Goal: Transaction & Acquisition: Purchase product/service

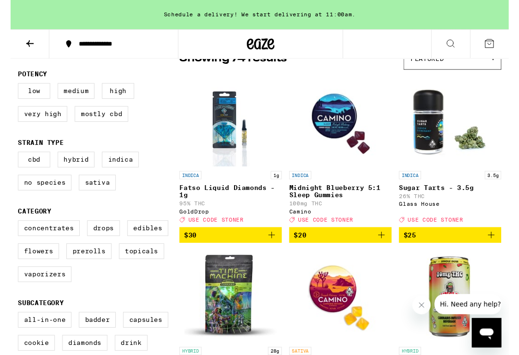
scroll to position [93, 0]
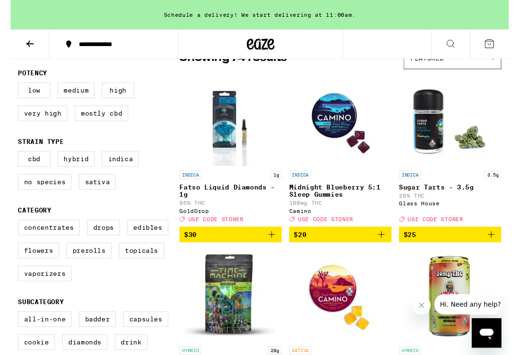
click at [42, 293] on label "Vaporizers" at bounding box center [36, 285] width 56 height 16
click at [10, 231] on input "Vaporizers" at bounding box center [10, 231] width 0 height 0
checkbox input "true"
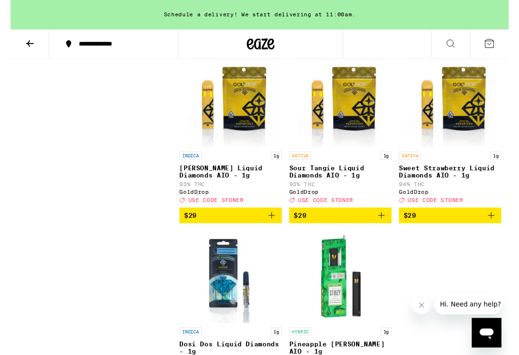
scroll to position [840, 0]
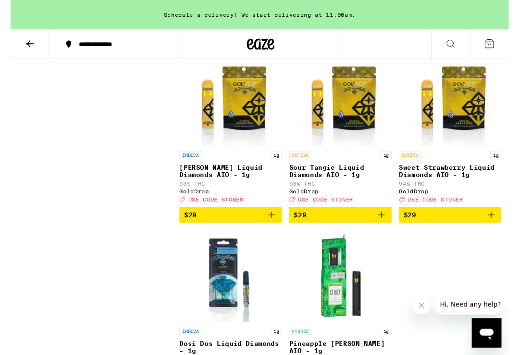
click at [384, 230] on icon "Add to bag" at bounding box center [386, 225] width 12 height 12
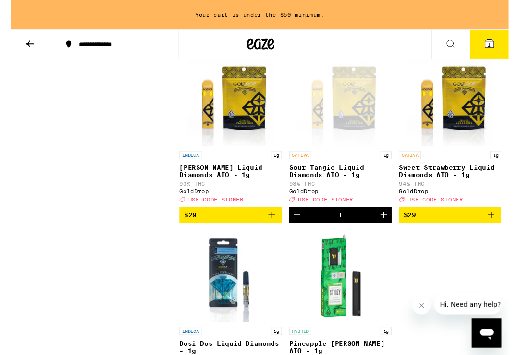
click at [495, 230] on icon "Add to bag" at bounding box center [501, 225] width 12 height 12
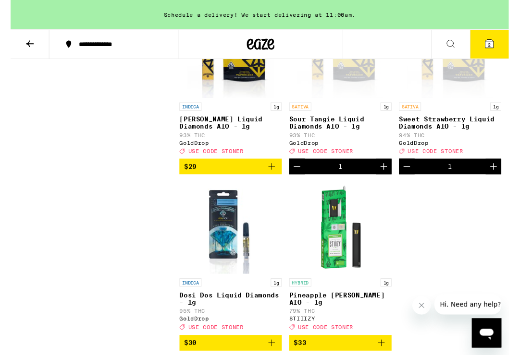
scroll to position [890, 0]
click at [495, 182] on button "Increment" at bounding box center [503, 174] width 16 height 16
click at [497, 43] on icon at bounding box center [498, 45] width 9 height 9
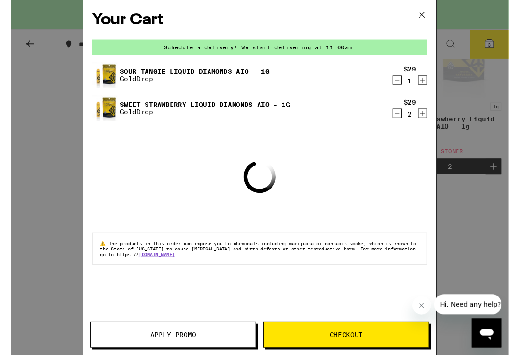
click at [138, 349] on span "Apply Promo" at bounding box center [169, 349] width 171 height 7
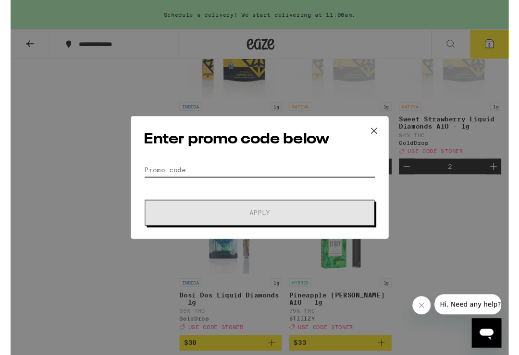
click at [178, 177] on input "Promo Code" at bounding box center [259, 177] width 241 height 14
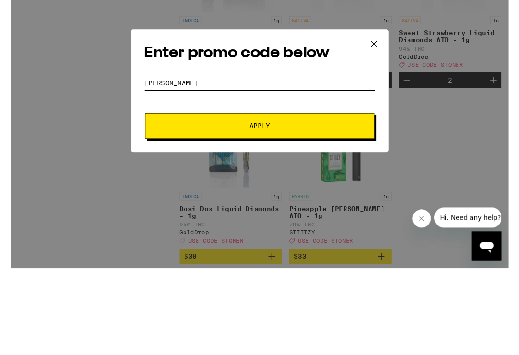
type input "[PERSON_NAME]"
click at [268, 219] on span "Apply" at bounding box center [260, 222] width 22 height 7
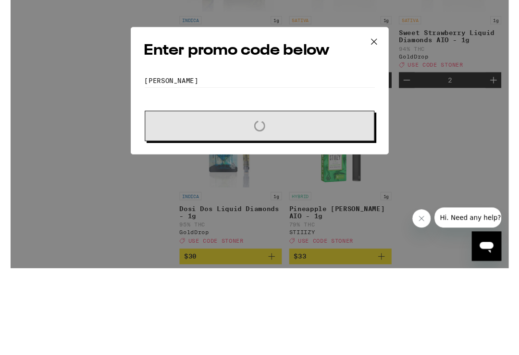
scroll to position [981, 0]
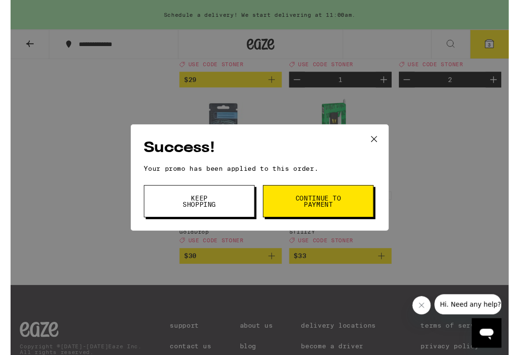
click at [322, 213] on span "Continue to payment" at bounding box center [320, 209] width 49 height 13
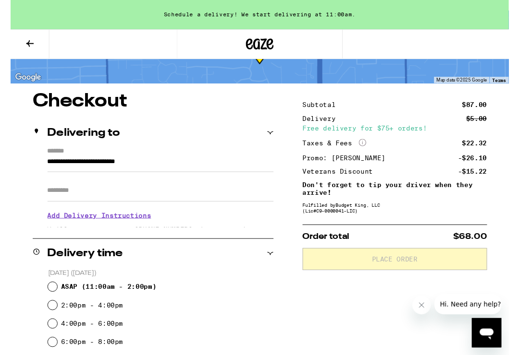
scroll to position [62, 0]
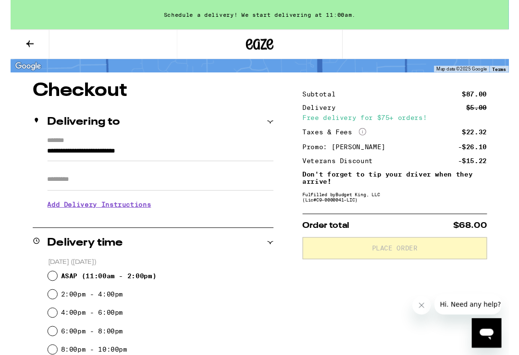
click at [23, 40] on icon at bounding box center [20, 46] width 12 height 12
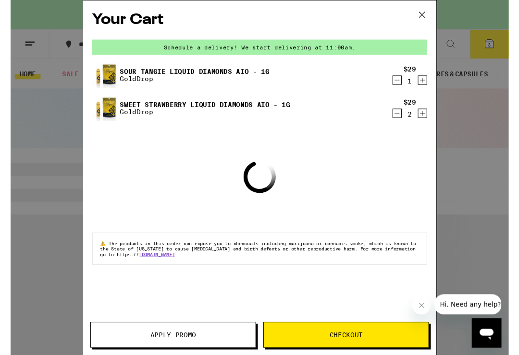
click at [429, 20] on icon at bounding box center [428, 15] width 14 height 14
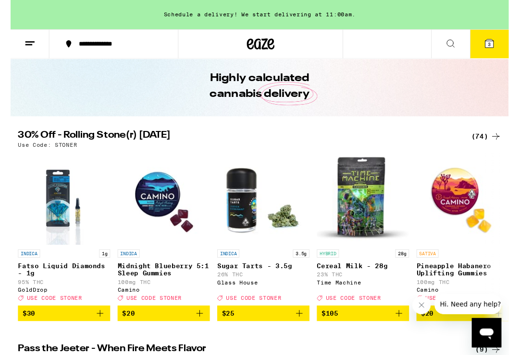
scroll to position [34, 0]
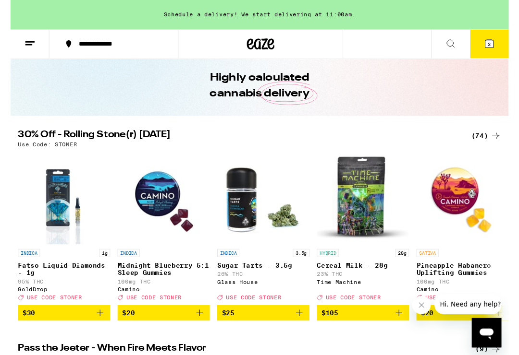
click at [483, 147] on div "(74)" at bounding box center [495, 142] width 31 height 12
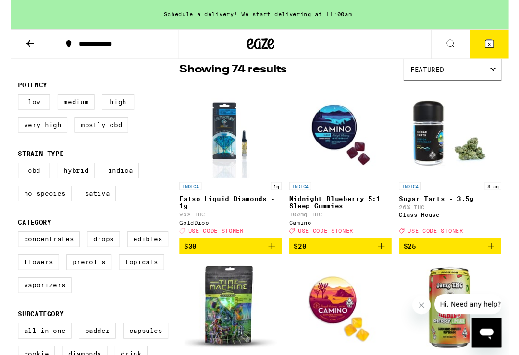
scroll to position [84, 0]
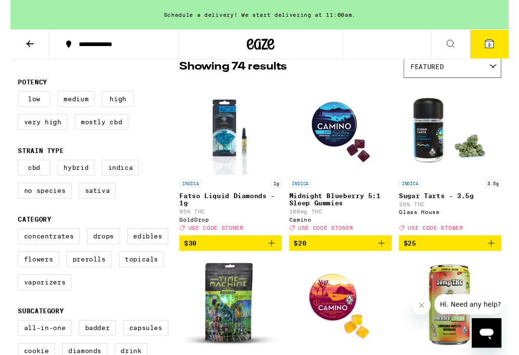
click at [39, 303] on label "Vaporizers" at bounding box center [36, 294] width 56 height 16
click at [10, 240] on input "Vaporizers" at bounding box center [10, 240] width 0 height 0
checkbox input "true"
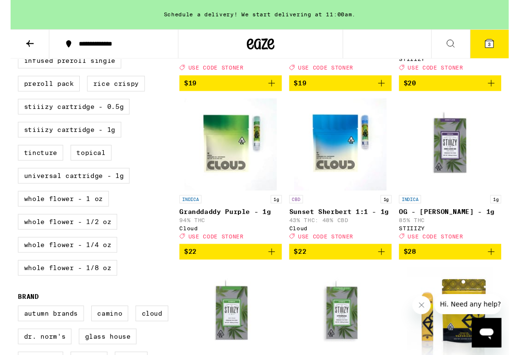
scroll to position [437, 0]
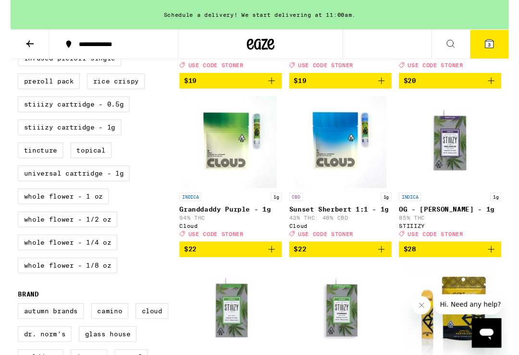
click at [268, 266] on icon "Add to bag" at bounding box center [272, 260] width 12 height 12
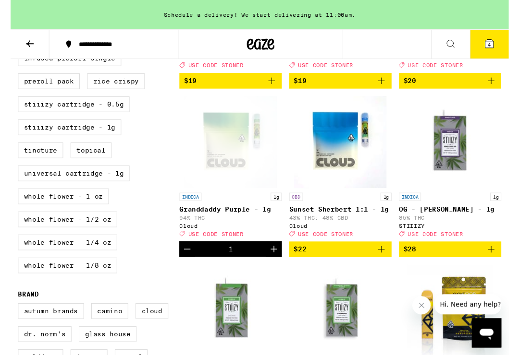
click at [498, 51] on button "4" at bounding box center [498, 46] width 40 height 30
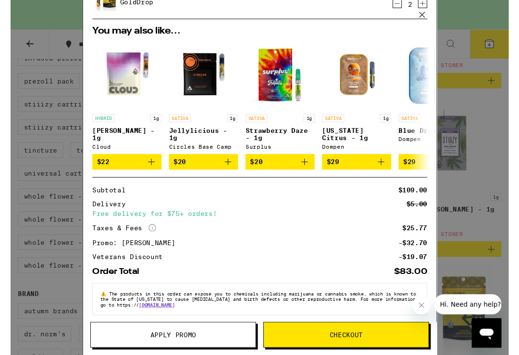
scroll to position [156, 0]
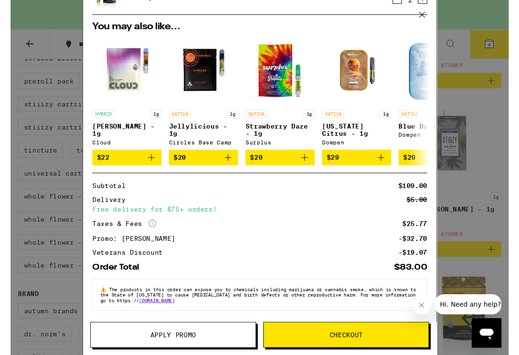
click at [352, 346] on span "Checkout" at bounding box center [349, 349] width 35 height 7
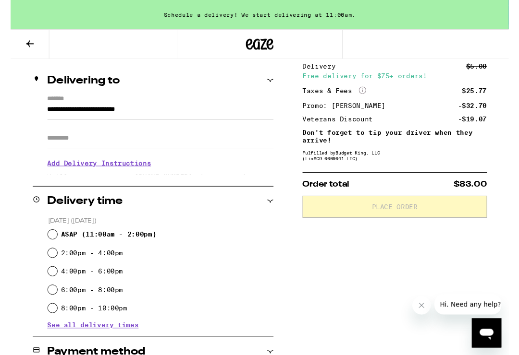
scroll to position [106, 0]
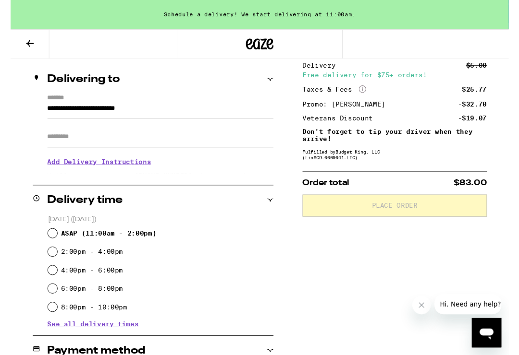
click at [48, 262] on input "2:00pm - 4:00pm" at bounding box center [44, 263] width 10 height 10
radio input "true"
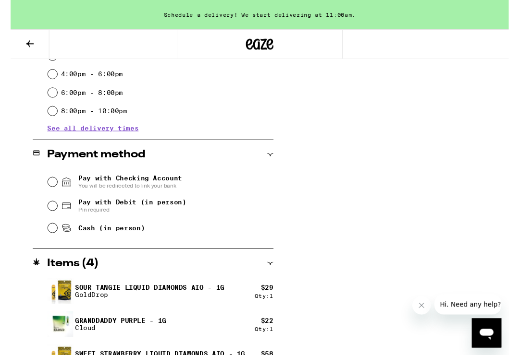
scroll to position [310, 0]
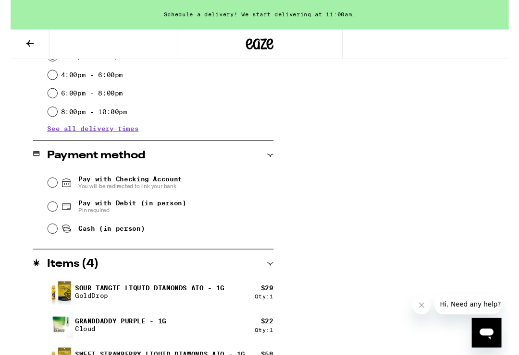
click at [48, 242] on input "Cash (in person)" at bounding box center [44, 239] width 10 height 10
radio input "true"
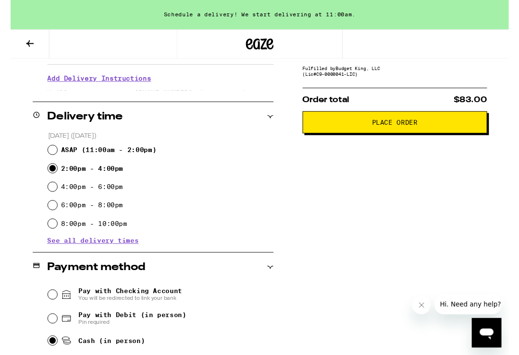
scroll to position [186, 0]
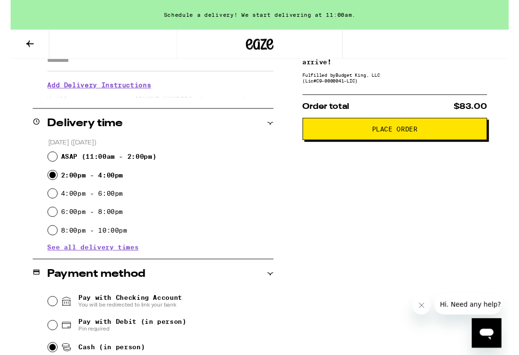
click at [397, 138] on span "Place Order" at bounding box center [400, 134] width 48 height 7
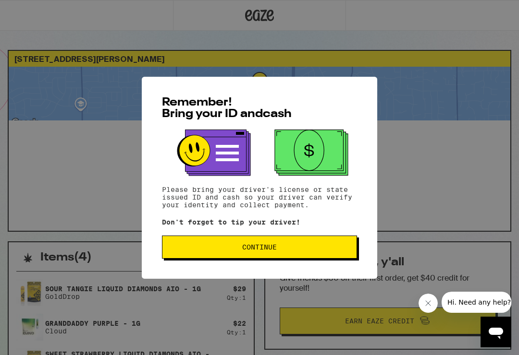
click at [273, 251] on span "Continue" at bounding box center [259, 247] width 35 height 7
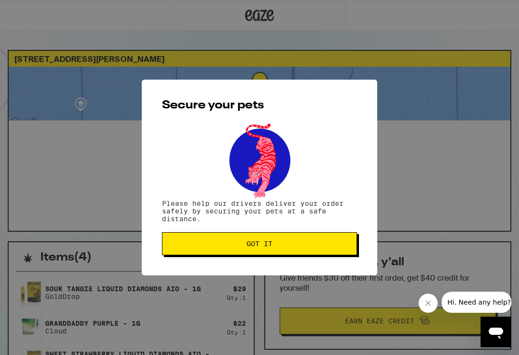
click at [269, 245] on span "Got it" at bounding box center [259, 244] width 26 height 7
